Goal: Task Accomplishment & Management: Use online tool/utility

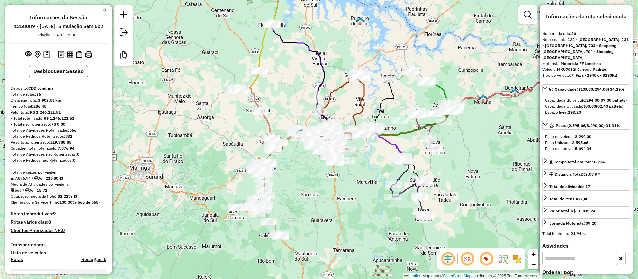
select select "**********"
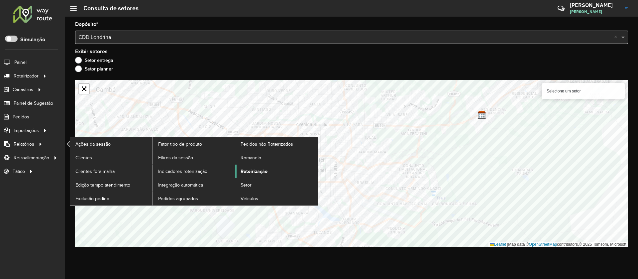
click at [245, 170] on span "Roteirização" at bounding box center [254, 171] width 27 height 7
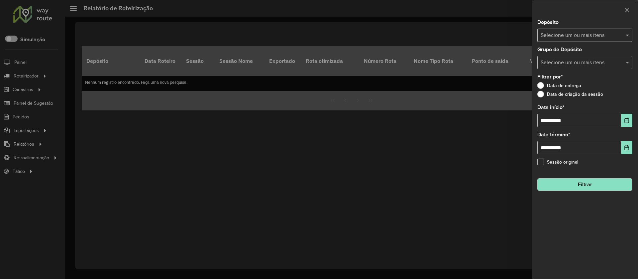
click at [571, 36] on input "text" at bounding box center [581, 36] width 85 height 8
type input "********"
click at [625, 121] on icon "Choose Date" at bounding box center [627, 120] width 4 height 5
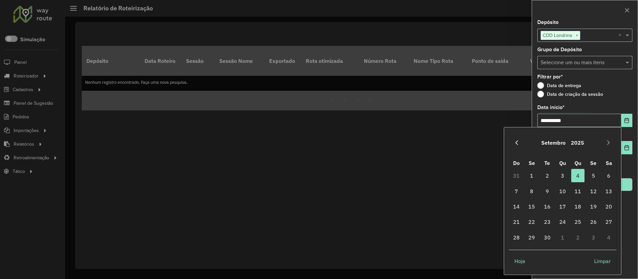
click at [516, 142] on icon "Previous Month" at bounding box center [516, 142] width 5 height 5
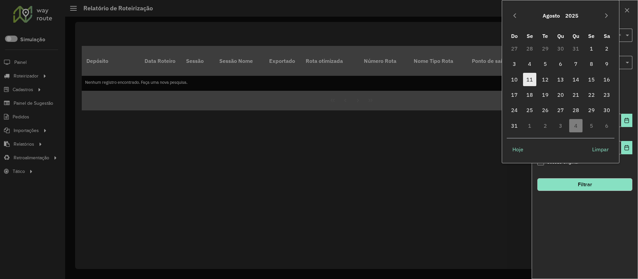
click at [530, 79] on span "11" at bounding box center [529, 79] width 13 height 13
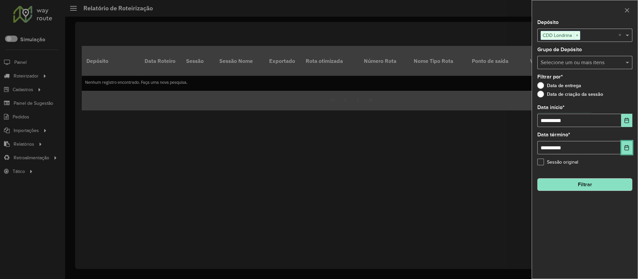
click at [629, 149] on icon "Choose Date" at bounding box center [626, 147] width 5 height 5
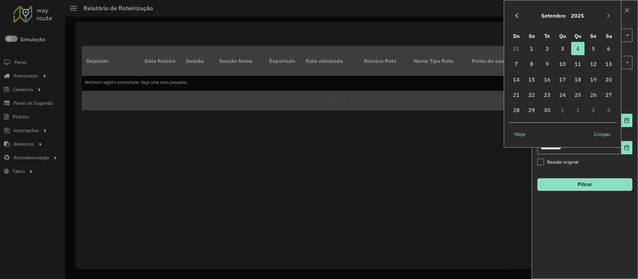
click at [516, 13] on icon "Previous Month" at bounding box center [516, 15] width 5 height 5
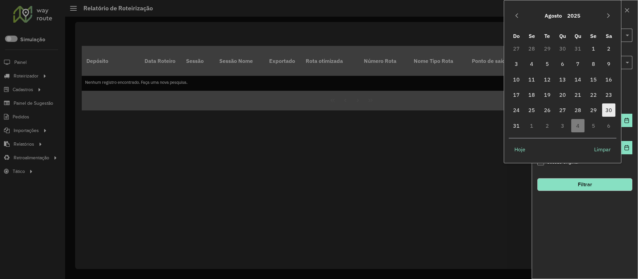
click at [610, 111] on span "30" at bounding box center [608, 109] width 13 height 13
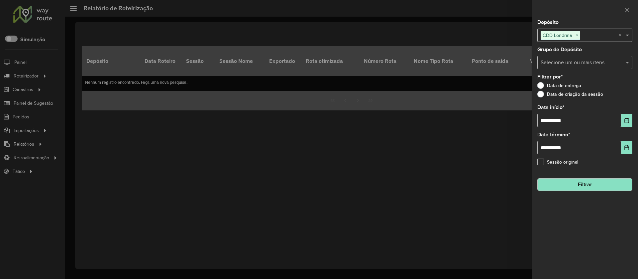
click at [589, 185] on button "Filtrar" at bounding box center [584, 184] width 95 height 13
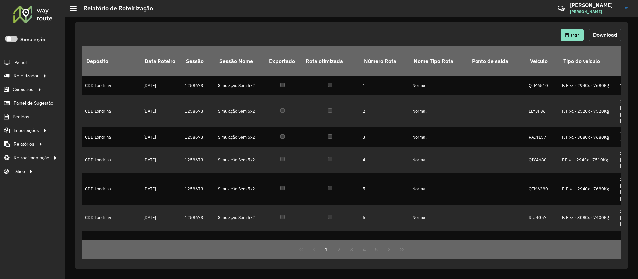
click at [601, 32] on span "Download" at bounding box center [605, 35] width 24 height 6
